Goal: Information Seeking & Learning: Learn about a topic

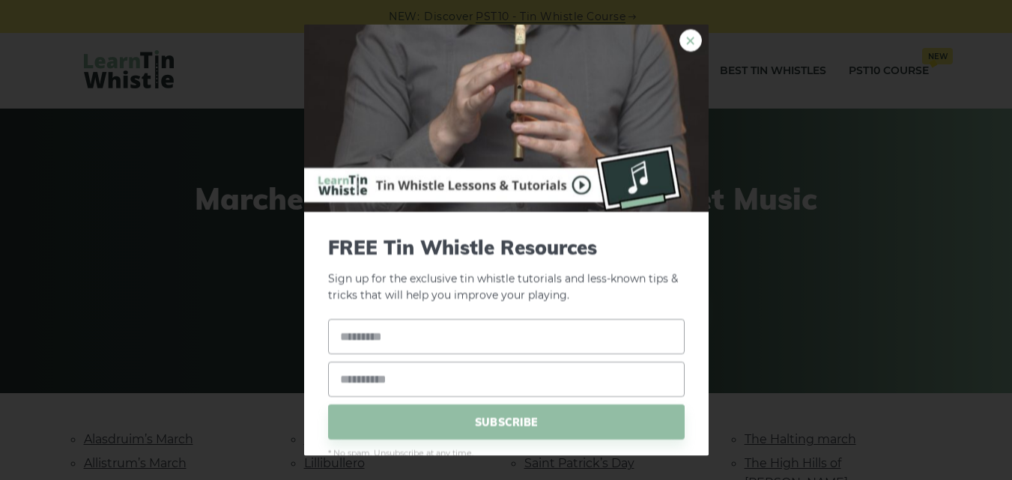
click at [680, 39] on link "×" at bounding box center [691, 39] width 22 height 22
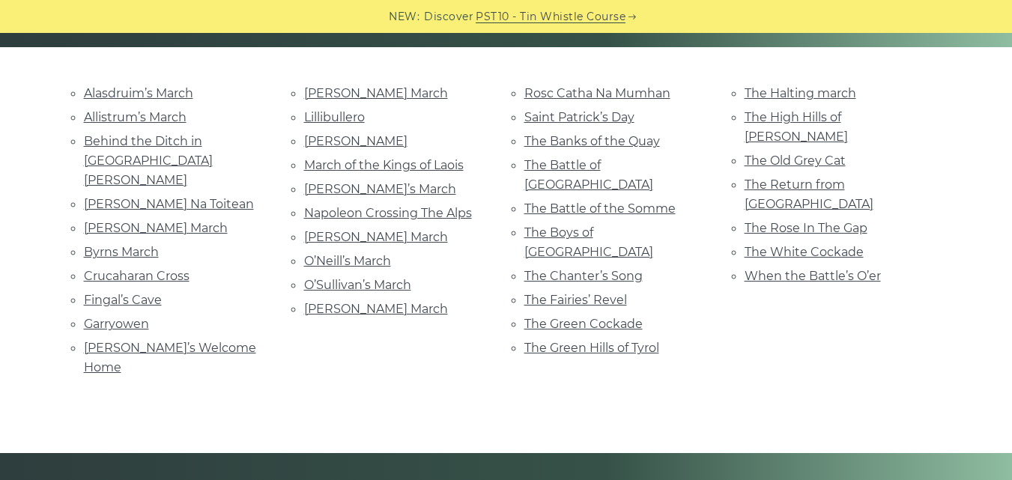
scroll to position [283, 0]
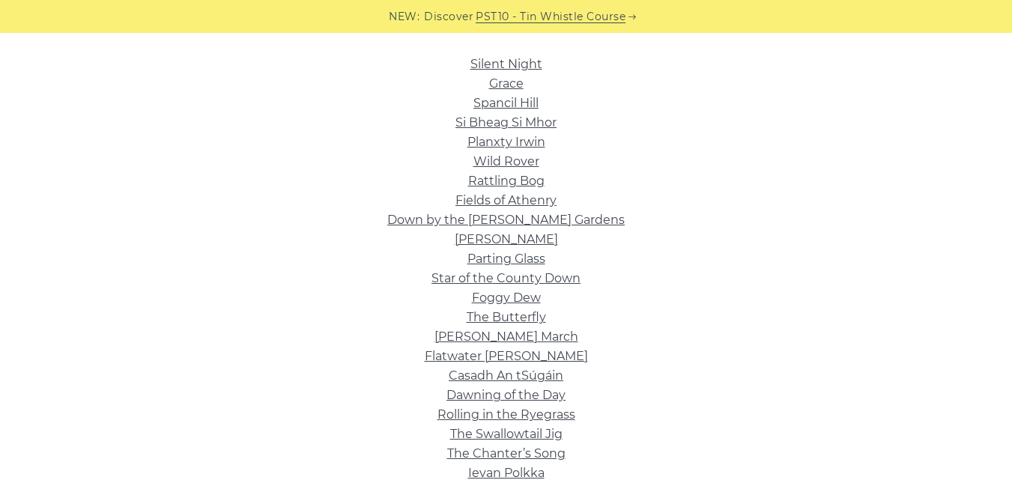
scroll to position [378, 0]
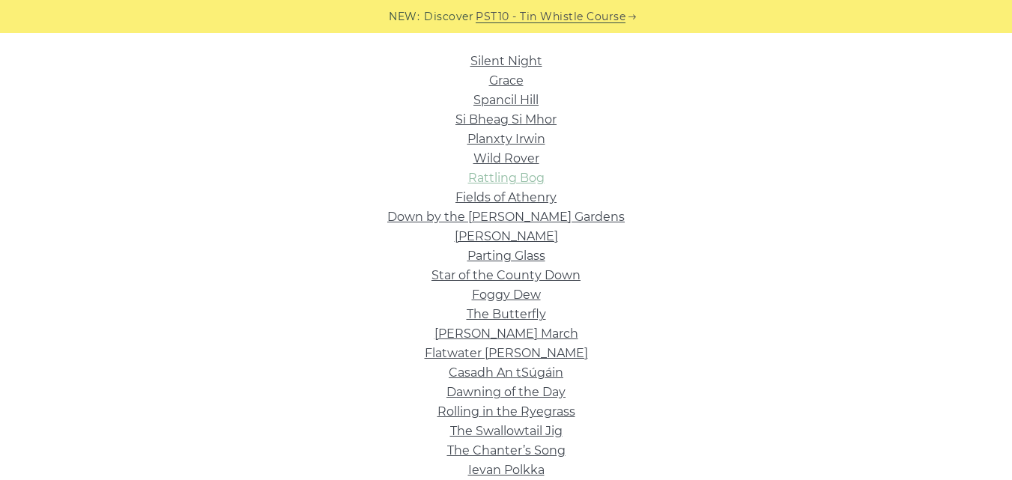
click at [504, 177] on link "Rattling Bog" at bounding box center [506, 178] width 76 height 14
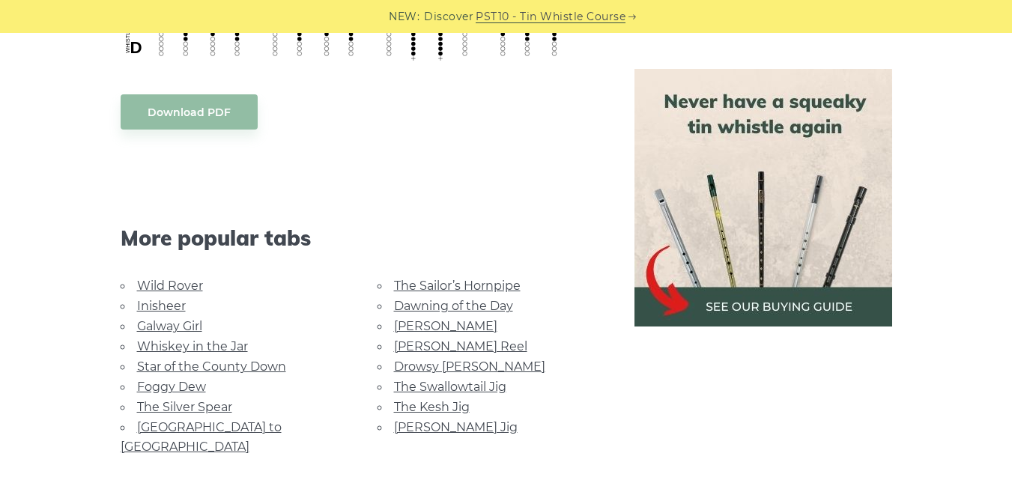
scroll to position [934, 0]
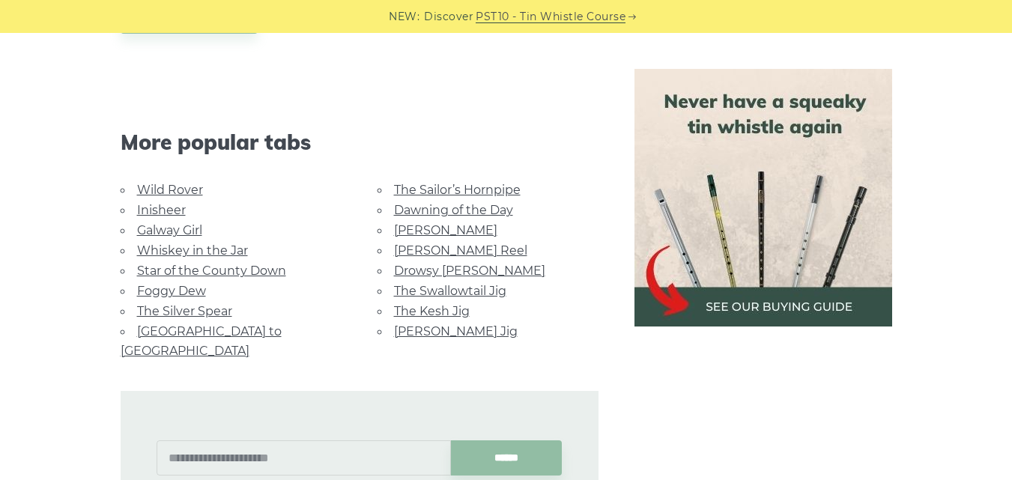
click at [154, 209] on link "Inisheer" at bounding box center [161, 210] width 49 height 14
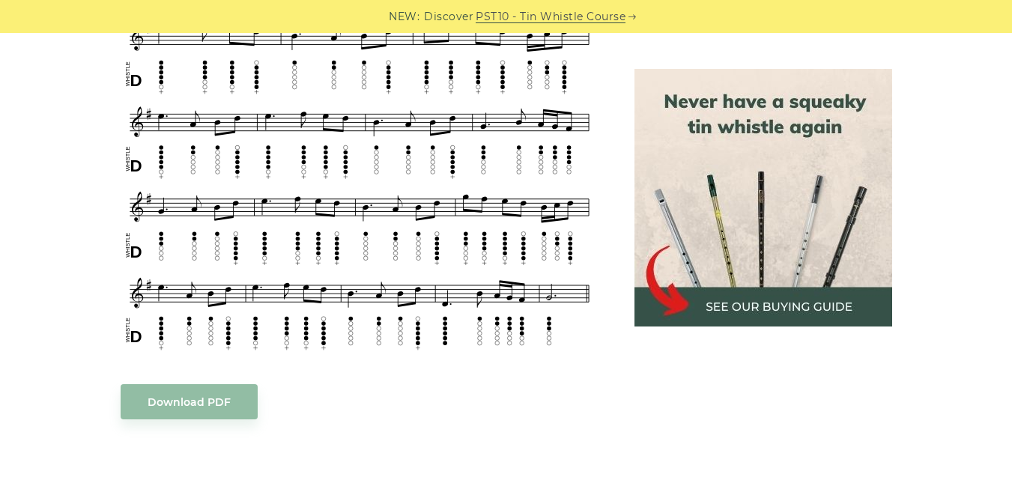
scroll to position [716, 0]
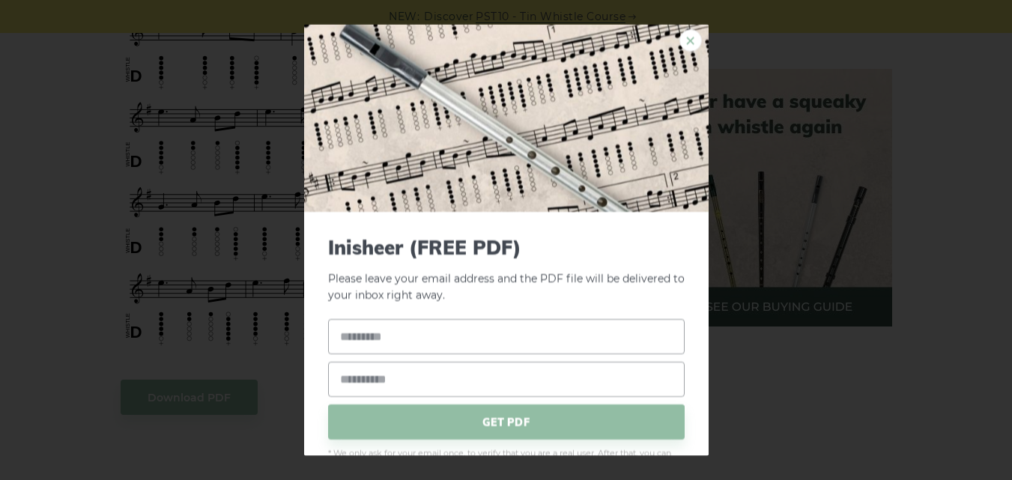
click at [680, 47] on link "×" at bounding box center [691, 39] width 22 height 22
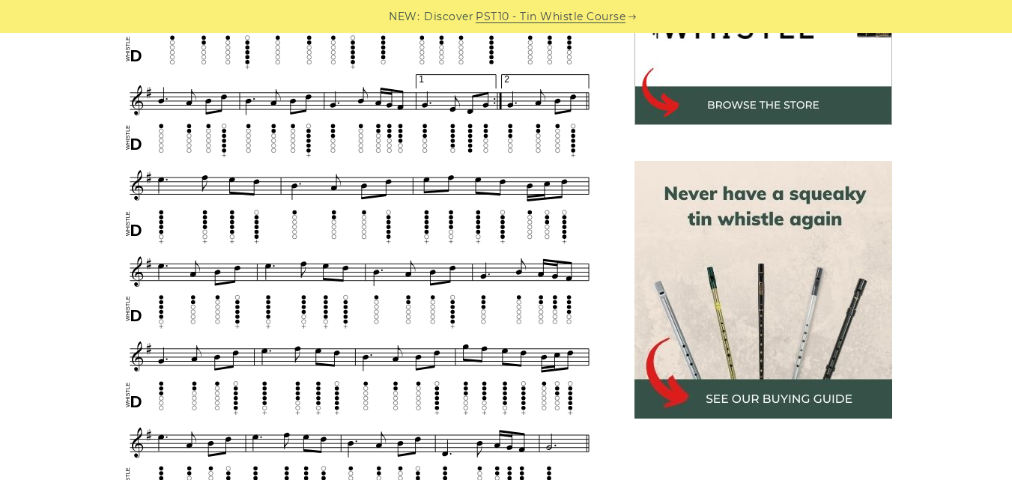
scroll to position [554, 0]
